Goal: Find specific page/section: Find specific page/section

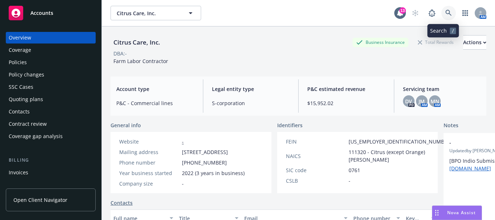
click at [442, 11] on link at bounding box center [449, 13] width 15 height 15
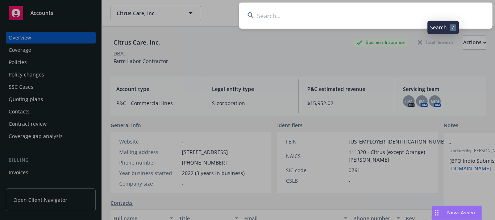
click at [378, 8] on input at bounding box center [366, 16] width 254 height 26
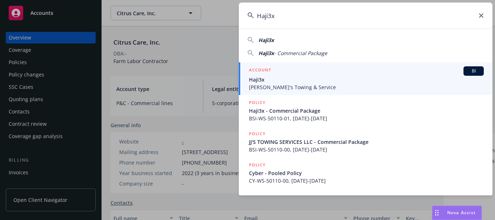
type input "Haji3x"
click at [290, 75] on div "ACCOUNT BI" at bounding box center [366, 70] width 235 height 9
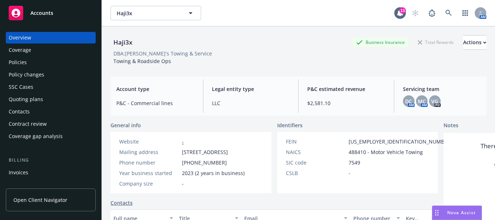
scroll to position [109, 0]
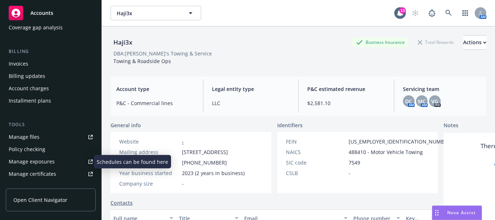
click at [48, 163] on div "Manage exposures" at bounding box center [32, 162] width 46 height 12
